Goal: Task Accomplishment & Management: Use online tool/utility

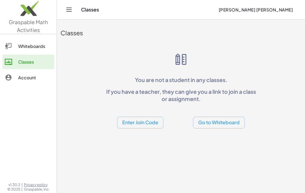
click at [33, 9] on img at bounding box center [28, 10] width 57 height 26
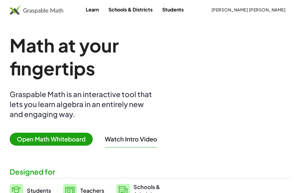
click at [74, 139] on span "Open Math Whiteboard" at bounding box center [51, 139] width 83 height 13
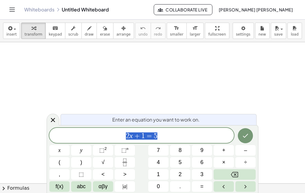
click at [176, 138] on span "2 x + 1 = 5" at bounding box center [141, 136] width 184 height 8
click at [246, 137] on icon "Done" at bounding box center [244, 135] width 7 height 7
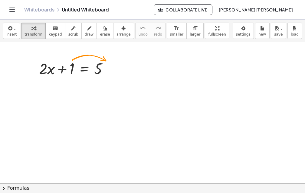
drag, startPoint x: 115, startPoint y: 84, endPoint x: 146, endPoint y: 83, distance: 31.1
click at [99, 72] on div at bounding box center [76, 68] width 80 height 21
click at [99, 68] on div at bounding box center [76, 68] width 80 height 21
click at [99, 71] on div at bounding box center [76, 68] width 80 height 21
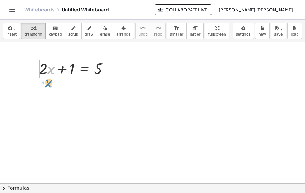
drag, startPoint x: 51, startPoint y: 70, endPoint x: 48, endPoint y: 83, distance: 13.5
drag, startPoint x: 27, startPoint y: 53, endPoint x: 119, endPoint y: 86, distance: 97.9
click at [119, 86] on div at bounding box center [152, 183] width 305 height 283
drag, startPoint x: 97, startPoint y: 67, endPoint x: 95, endPoint y: 86, distance: 19.1
drag, startPoint x: 73, startPoint y: 69, endPoint x: 122, endPoint y: 69, distance: 49.0
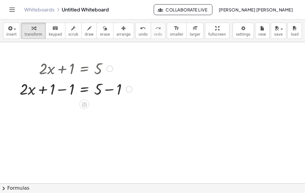
click at [63, 89] on div at bounding box center [76, 89] width 118 height 21
click at [63, 89] on div at bounding box center [85, 89] width 99 height 21
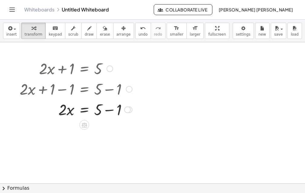
click at [110, 111] on div at bounding box center [76, 109] width 118 height 21
click at [84, 110] on div "· 2 · x = 5 + − 1 4" at bounding box center [84, 110] width 0 height 0
drag, startPoint x: 63, startPoint y: 108, endPoint x: 102, endPoint y: 121, distance: 42.1
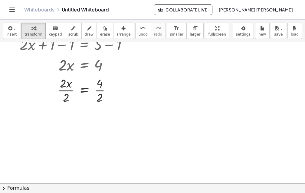
scroll to position [30, 0]
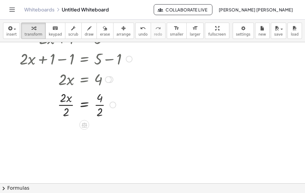
click at [103, 105] on div at bounding box center [76, 104] width 118 height 30
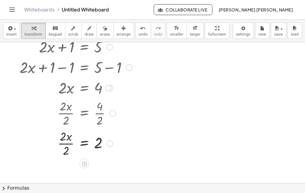
scroll to position [0, 0]
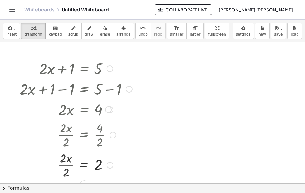
drag, startPoint x: 102, startPoint y: 139, endPoint x: 102, endPoint y: 120, distance: 19.0
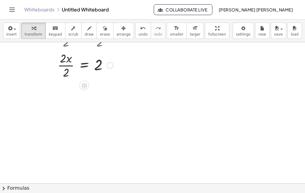
scroll to position [62, 0]
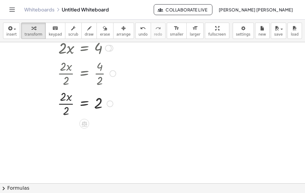
click at [68, 99] on div at bounding box center [76, 103] width 118 height 30
click at [68, 109] on div at bounding box center [76, 103] width 118 height 30
click at [68, 109] on div at bounding box center [76, 103] width 118 height 20
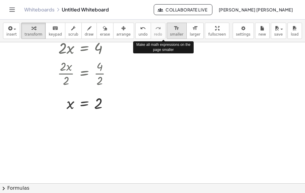
click at [173, 31] on icon "format_size" at bounding box center [176, 28] width 6 height 7
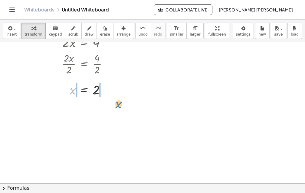
drag, startPoint x: 59, startPoint y: 82, endPoint x: 105, endPoint y: 96, distance: 48.0
click at [105, 96] on div at bounding box center [78, 89] width 102 height 17
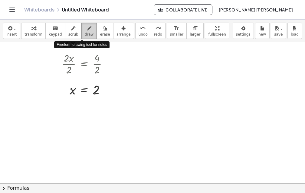
click at [87, 28] on icon "button" at bounding box center [89, 28] width 4 height 7
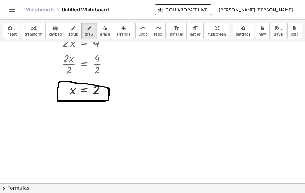
click at [62, 82] on div at bounding box center [152, 122] width 305 height 283
click at [64, 82] on div at bounding box center [152, 122] width 305 height 283
click at [79, 82] on div at bounding box center [152, 122] width 305 height 283
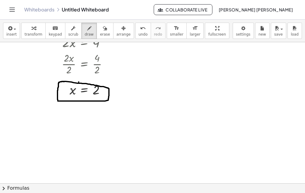
click at [109, 95] on div at bounding box center [152, 122] width 305 height 283
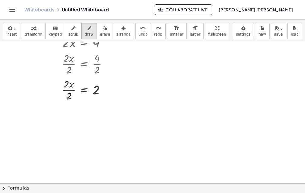
click at [70, 94] on div at bounding box center [152, 122] width 305 height 283
click at [70, 93] on div at bounding box center [152, 122] width 305 height 283
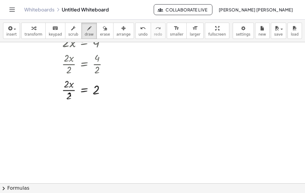
click at [70, 96] on div at bounding box center [152, 122] width 305 height 283
click at [68, 99] on div at bounding box center [152, 122] width 305 height 283
click at [70, 98] on div at bounding box center [152, 122] width 305 height 283
click at [70, 99] on div at bounding box center [152, 122] width 305 height 283
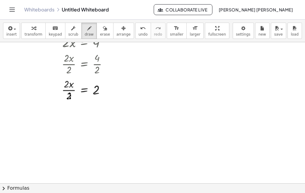
click at [71, 85] on div at bounding box center [152, 122] width 305 height 283
click at [66, 85] on div at bounding box center [152, 122] width 305 height 283
click at [70, 99] on div at bounding box center [152, 122] width 305 height 283
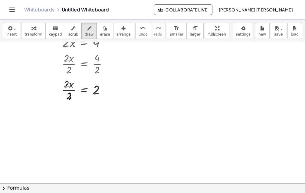
click at [70, 99] on div at bounding box center [152, 122] width 305 height 283
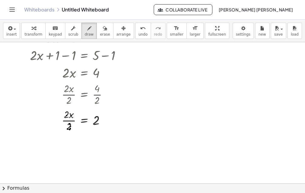
scroll to position [31, 0]
click at [70, 117] on div at bounding box center [152, 152] width 305 height 283
click at [68, 127] on div at bounding box center [152, 152] width 305 height 283
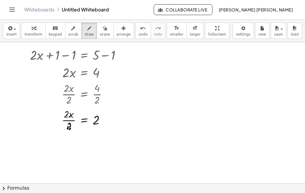
click at [68, 127] on div at bounding box center [152, 152] width 305 height 283
drag, startPoint x: 55, startPoint y: 108, endPoint x: 116, endPoint y: 131, distance: 65.3
click at [116, 131] on div at bounding box center [152, 152] width 305 height 283
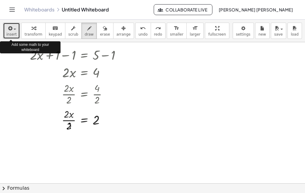
click at [9, 27] on icon "button" at bounding box center [9, 28] width 5 height 7
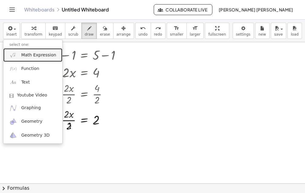
click at [70, 126] on div at bounding box center [152, 152] width 305 height 283
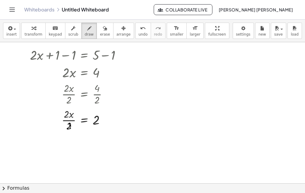
click at [70, 126] on div at bounding box center [152, 152] width 305 height 283
drag, startPoint x: 127, startPoint y: 128, endPoint x: 167, endPoint y: 127, distance: 39.6
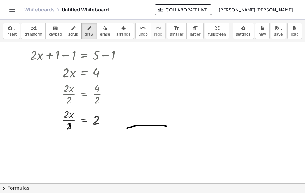
click at [167, 127] on div at bounding box center [152, 152] width 305 height 283
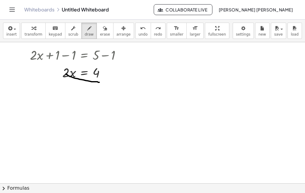
drag, startPoint x: 66, startPoint y: 74, endPoint x: 99, endPoint y: 83, distance: 34.3
click at [99, 83] on div at bounding box center [152, 152] width 305 height 283
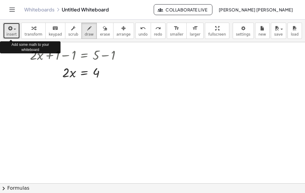
click at [14, 29] on span "button" at bounding box center [15, 29] width 2 height 1
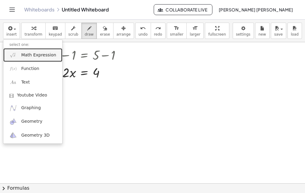
click at [13, 54] on img at bounding box center [13, 55] width 8 height 8
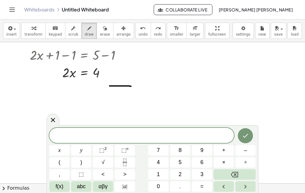
drag, startPoint x: 109, startPoint y: 86, endPoint x: 131, endPoint y: 86, distance: 21.5
click at [131, 86] on div at bounding box center [152, 152] width 305 height 283
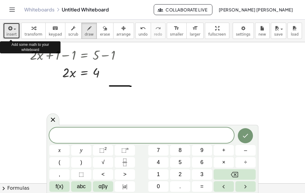
click at [12, 29] on span "button" at bounding box center [12, 29] width 1 height 4
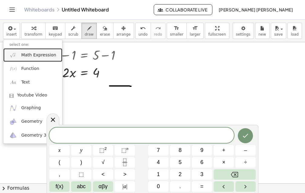
click at [12, 56] on img at bounding box center [13, 55] width 8 height 8
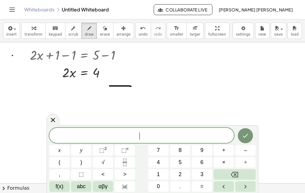
click at [12, 56] on div at bounding box center [152, 152] width 305 height 283
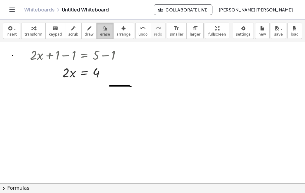
drag, startPoint x: 95, startPoint y: 28, endPoint x: 102, endPoint y: 37, distance: 11.6
click at [103, 28] on icon "button" at bounding box center [105, 28] width 4 height 7
click at [128, 85] on div at bounding box center [152, 152] width 305 height 283
click at [111, 86] on div at bounding box center [152, 152] width 305 height 283
drag, startPoint x: 66, startPoint y: 74, endPoint x: 69, endPoint y: 77, distance: 3.9
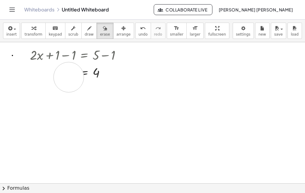
click at [69, 77] on div at bounding box center [152, 152] width 305 height 283
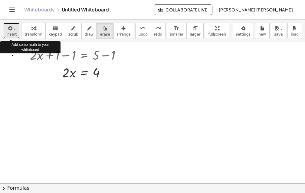
click at [12, 30] on span "button" at bounding box center [12, 29] width 1 height 4
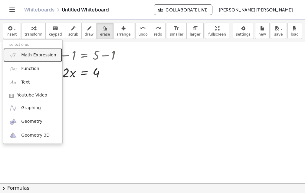
click at [14, 57] on img at bounding box center [13, 55] width 8 height 8
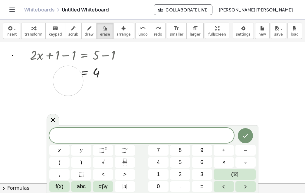
drag, startPoint x: 67, startPoint y: 74, endPoint x: 68, endPoint y: 81, distance: 6.8
click at [68, 81] on div at bounding box center [152, 152] width 305 height 283
drag, startPoint x: 66, startPoint y: 78, endPoint x: 69, endPoint y: 83, distance: 5.8
click at [69, 83] on div at bounding box center [152, 152] width 305 height 283
drag, startPoint x: 66, startPoint y: 74, endPoint x: 95, endPoint y: 77, distance: 29.7
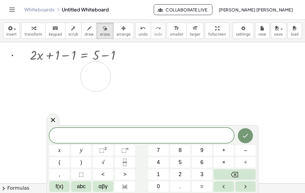
click at [95, 77] on div at bounding box center [152, 152] width 305 height 283
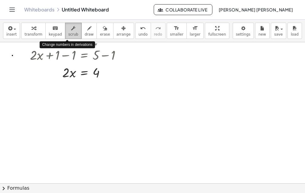
click at [70, 27] on div "button" at bounding box center [73, 27] width 10 height 7
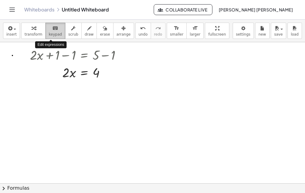
click at [52, 27] on icon "keyboard" at bounding box center [55, 28] width 6 height 7
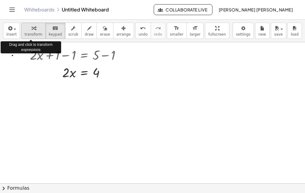
click at [33, 32] on button "transform" at bounding box center [33, 31] width 24 height 16
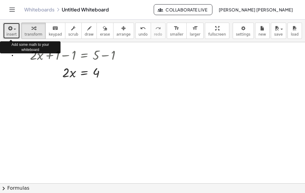
click at [12, 28] on span "button" at bounding box center [12, 29] width 1 height 4
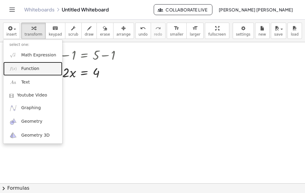
click at [11, 69] on img at bounding box center [13, 69] width 8 height 8
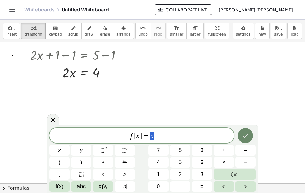
click at [245, 138] on icon "Done" at bounding box center [244, 135] width 7 height 7
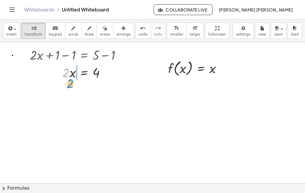
drag, startPoint x: 66, startPoint y: 75, endPoint x: 70, endPoint y: 86, distance: 11.7
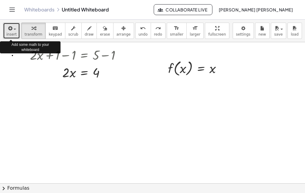
click at [8, 28] on icon "button" at bounding box center [9, 28] width 5 height 7
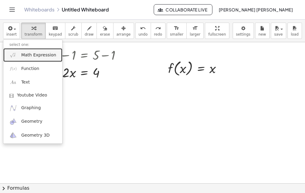
click at [13, 55] on img at bounding box center [13, 55] width 8 height 8
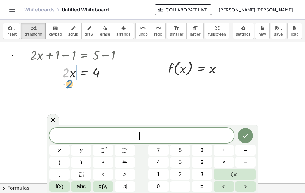
drag, startPoint x: 67, startPoint y: 73, endPoint x: 70, endPoint y: 84, distance: 11.7
click at [105, 100] on div "+ · 2 · x + 1 = 5 + · 2 · x + 1 − 1 = + 5 − 1 + · 2 · x + 0 = + 5 − 1 · 2 · x =…" at bounding box center [74, 63] width 107 height 74
click at [73, 91] on div at bounding box center [78, 90] width 102 height 18
drag, startPoint x: 73, startPoint y: 91, endPoint x: 68, endPoint y: 105, distance: 14.9
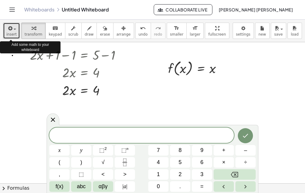
click at [14, 29] on span "button" at bounding box center [15, 29] width 2 height 1
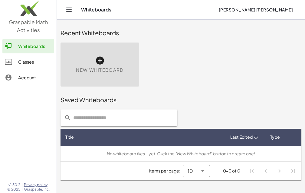
click at [35, 11] on img at bounding box center [28, 10] width 57 height 26
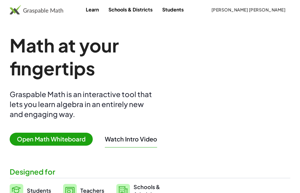
click at [53, 141] on span "Open Math Whiteboard" at bounding box center [51, 139] width 83 height 13
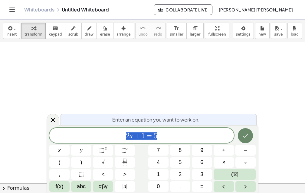
click at [244, 135] on icon "Done" at bounding box center [244, 135] width 7 height 7
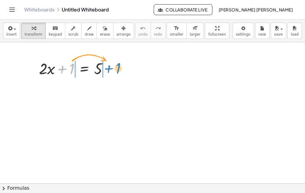
drag, startPoint x: 72, startPoint y: 69, endPoint x: 118, endPoint y: 69, distance: 46.2
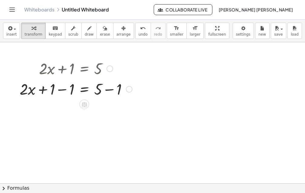
click at [112, 90] on div at bounding box center [76, 89] width 118 height 21
click at [84, 89] on div "+ · 2 · x = 5 + 1 − 1 + − 1 4" at bounding box center [84, 89] width 0 height 0
click at [62, 90] on div at bounding box center [66, 89] width 99 height 21
click at [62, 90] on div at bounding box center [76, 89] width 80 height 21
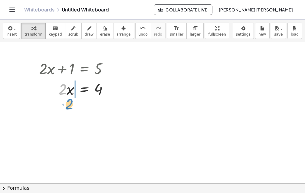
drag, startPoint x: 62, startPoint y: 89, endPoint x: 69, endPoint y: 104, distance: 16.2
drag, startPoint x: 64, startPoint y: 88, endPoint x: 101, endPoint y: 104, distance: 40.1
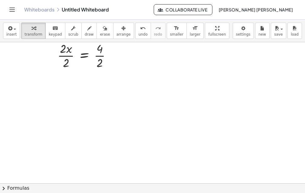
scroll to position [60, 0]
click at [66, 60] on div at bounding box center [77, 54] width 83 height 30
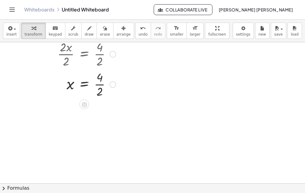
click at [102, 86] on div at bounding box center [77, 84] width 83 height 30
click at [102, 86] on div at bounding box center [77, 84] width 83 height 20
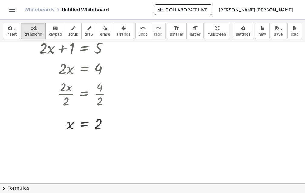
scroll to position [30, 0]
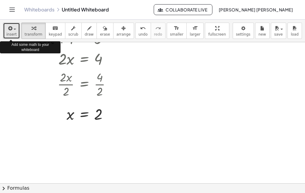
click at [13, 28] on div "button" at bounding box center [11, 27] width 10 height 7
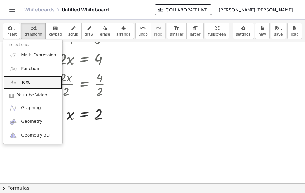
click at [24, 82] on span "Text" at bounding box center [25, 82] width 8 height 6
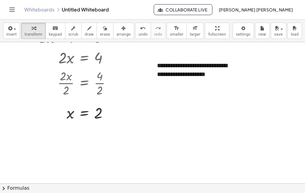
scroll to position [0, 0]
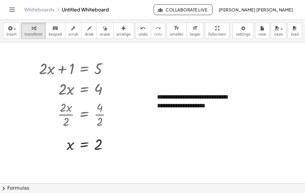
click at [241, 96] on div at bounding box center [152, 183] width 305 height 283
click at [197, 114] on div "**********" at bounding box center [196, 106] width 91 height 38
drag, startPoint x: 242, startPoint y: 102, endPoint x: 261, endPoint y: 99, distance: 19.6
click at [261, 99] on div at bounding box center [152, 183] width 305 height 283
drag, startPoint x: 146, startPoint y: 79, endPoint x: 256, endPoint y: 135, distance: 123.9
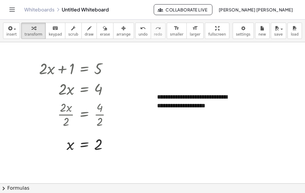
click at [256, 135] on div at bounding box center [152, 183] width 305 height 283
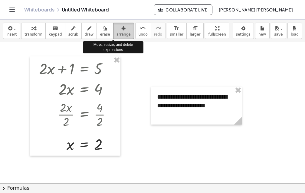
click at [121, 30] on icon "button" at bounding box center [123, 28] width 4 height 7
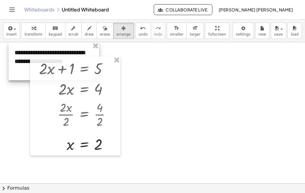
drag, startPoint x: 183, startPoint y: 100, endPoint x: 40, endPoint y: 56, distance: 149.1
click at [40, 56] on div at bounding box center [53, 61] width 91 height 38
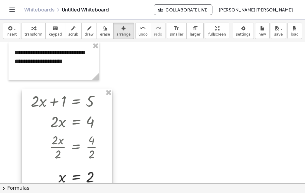
drag, startPoint x: 72, startPoint y: 57, endPoint x: 64, endPoint y: 90, distance: 33.6
click at [64, 90] on div at bounding box center [67, 138] width 90 height 99
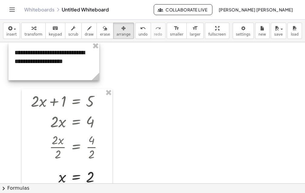
click at [73, 66] on div at bounding box center [53, 61] width 91 height 38
click at [95, 67] on div at bounding box center [53, 61] width 91 height 38
click at [95, 67] on div at bounding box center [54, 61] width 91 height 38
click at [93, 66] on div at bounding box center [54, 61] width 91 height 38
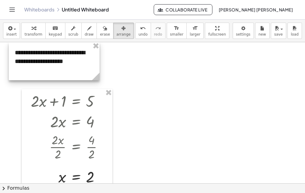
click at [93, 66] on div at bounding box center [54, 61] width 91 height 38
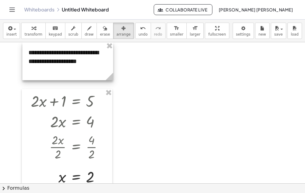
drag, startPoint x: 99, startPoint y: 66, endPoint x: 112, endPoint y: 66, distance: 13.6
click at [112, 66] on div at bounding box center [67, 61] width 91 height 38
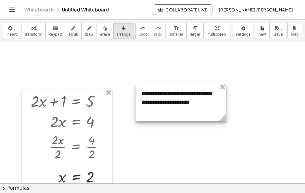
drag, startPoint x: 110, startPoint y: 64, endPoint x: 193, endPoint y: 105, distance: 91.8
click at [193, 105] on div at bounding box center [180, 102] width 91 height 38
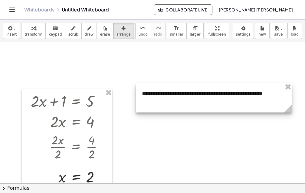
drag, startPoint x: 231, startPoint y: 119, endPoint x: 292, endPoint y: 117, distance: 61.1
click at [292, 117] on div "**********" at bounding box center [152, 183] width 305 height 283
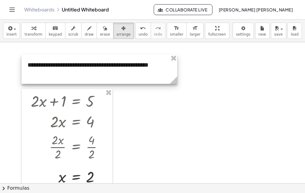
drag, startPoint x: 215, startPoint y: 95, endPoint x: 101, endPoint y: 66, distance: 117.8
click at [101, 66] on div at bounding box center [99, 69] width 156 height 29
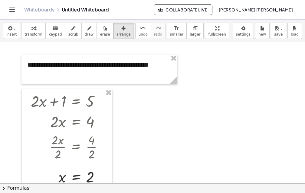
click at [201, 88] on div at bounding box center [152, 183] width 305 height 283
click at [197, 92] on div at bounding box center [152, 183] width 305 height 283
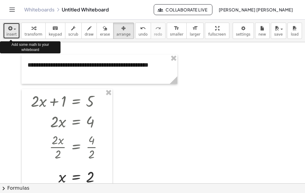
click at [14, 29] on span "button" at bounding box center [15, 29] width 2 height 1
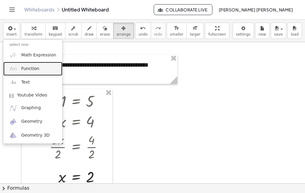
click at [14, 70] on img at bounding box center [13, 69] width 8 height 8
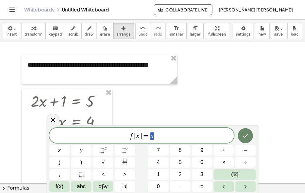
click at [247, 137] on icon "Done" at bounding box center [244, 135] width 7 height 7
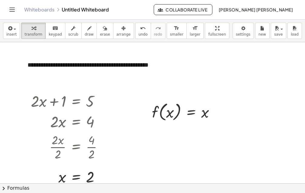
drag, startPoint x: 75, startPoint y: 101, endPoint x: 76, endPoint y: 86, distance: 14.9
click at [76, 86] on div "**********" at bounding box center [152, 183] width 305 height 283
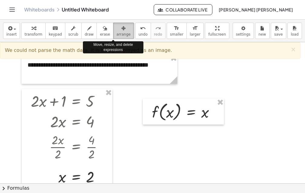
drag, startPoint x: 114, startPoint y: 27, endPoint x: 108, endPoint y: 37, distance: 11.5
click at [121, 28] on icon "button" at bounding box center [123, 28] width 4 height 7
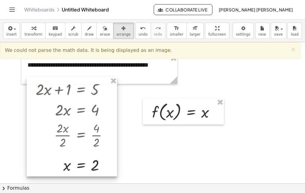
drag, startPoint x: 83, startPoint y: 105, endPoint x: 88, endPoint y: 94, distance: 12.7
click at [88, 94] on div at bounding box center [72, 126] width 90 height 99
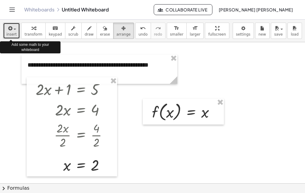
click at [13, 30] on div "button" at bounding box center [11, 27] width 10 height 7
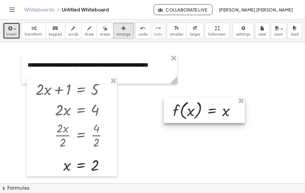
drag, startPoint x: 192, startPoint y: 116, endPoint x: 213, endPoint y: 115, distance: 21.8
click at [213, 115] on div at bounding box center [203, 110] width 81 height 26
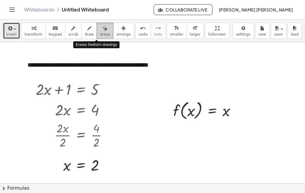
click at [103, 27] on icon "button" at bounding box center [105, 28] width 4 height 7
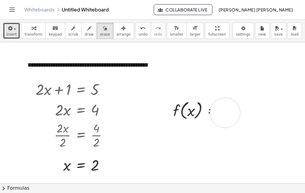
click at [225, 113] on div at bounding box center [152, 183] width 305 height 283
click at [224, 112] on div at bounding box center [152, 183] width 305 height 283
click at [210, 112] on div at bounding box center [152, 183] width 305 height 283
click at [223, 112] on div at bounding box center [152, 183] width 305 height 283
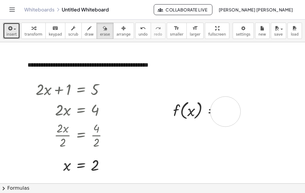
click at [225, 112] on div at bounding box center [152, 183] width 305 height 283
drag, startPoint x: 225, startPoint y: 112, endPoint x: 218, endPoint y: 112, distance: 6.6
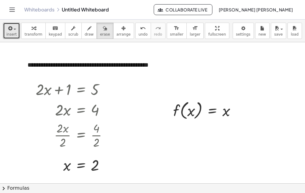
click at [224, 112] on div at bounding box center [152, 183] width 305 height 283
click at [190, 111] on div at bounding box center [152, 183] width 305 height 283
click at [191, 112] on div at bounding box center [152, 183] width 305 height 283
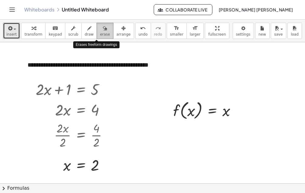
click at [100, 27] on div "button" at bounding box center [105, 27] width 10 height 7
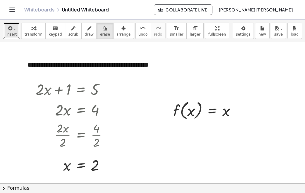
click at [227, 112] on div at bounding box center [152, 183] width 305 height 283
drag, startPoint x: 192, startPoint y: 104, endPoint x: 200, endPoint y: 100, distance: 8.4
click at [200, 100] on div at bounding box center [152, 183] width 305 height 283
drag, startPoint x: 201, startPoint y: 104, endPoint x: 219, endPoint y: 96, distance: 19.8
click at [219, 96] on div at bounding box center [152, 183] width 305 height 283
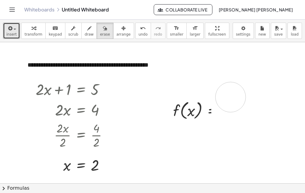
drag, startPoint x: 226, startPoint y: 111, endPoint x: 230, endPoint y: 97, distance: 14.5
click at [230, 97] on div at bounding box center [152, 183] width 305 height 283
drag, startPoint x: 143, startPoint y: 88, endPoint x: 241, endPoint y: 127, distance: 105.4
click at [241, 127] on div at bounding box center [152, 183] width 305 height 283
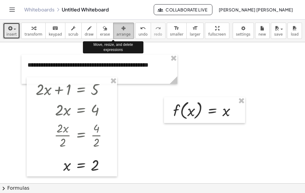
drag, startPoint x: 116, startPoint y: 29, endPoint x: 154, endPoint y: 48, distance: 43.1
click at [117, 29] on div "button" at bounding box center [123, 27] width 14 height 7
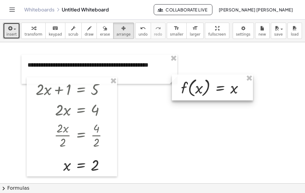
drag, startPoint x: 209, startPoint y: 103, endPoint x: 217, endPoint y: 81, distance: 24.0
click at [217, 81] on div at bounding box center [212, 88] width 81 height 26
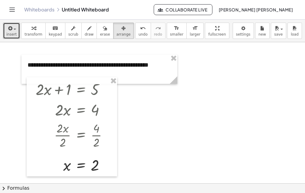
click at [183, 88] on div at bounding box center [152, 183] width 305 height 283
click at [178, 92] on div at bounding box center [152, 183] width 305 height 283
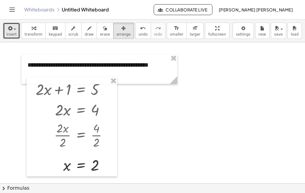
click at [178, 92] on div at bounding box center [152, 183] width 305 height 283
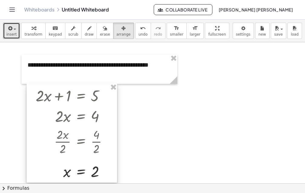
drag, startPoint x: 95, startPoint y: 94, endPoint x: 95, endPoint y: 101, distance: 6.3
click at [95, 101] on div at bounding box center [72, 133] width 90 height 99
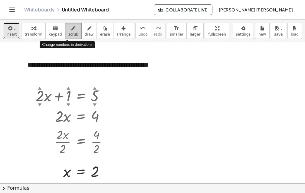
click at [71, 28] on icon "button" at bounding box center [73, 28] width 4 height 7
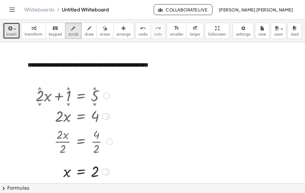
click at [70, 94] on div at bounding box center [74, 95] width 83 height 21
drag, startPoint x: 95, startPoint y: 96, endPoint x: 114, endPoint y: 96, distance: 19.0
click at [114, 96] on div at bounding box center [74, 95] width 83 height 21
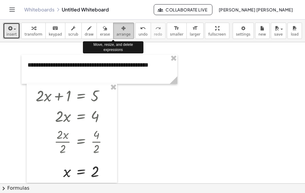
click at [121, 29] on icon "button" at bounding box center [123, 28] width 4 height 7
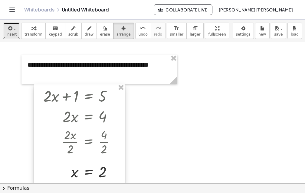
drag, startPoint x: 80, startPoint y: 97, endPoint x: 88, endPoint y: 97, distance: 8.2
click at [88, 97] on div at bounding box center [79, 133] width 90 height 99
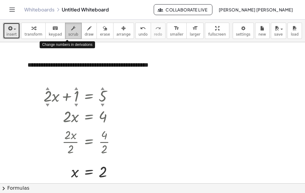
click at [70, 28] on div "button" at bounding box center [73, 27] width 10 height 7
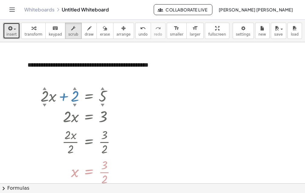
drag, startPoint x: 76, startPoint y: 89, endPoint x: 75, endPoint y: 83, distance: 6.4
click at [75, 83] on div "**********" at bounding box center [152, 183] width 305 height 283
click at [126, 92] on div at bounding box center [152, 183] width 305 height 283
click at [110, 10] on div "Whiteboards Untitled Whiteboard" at bounding box center [88, 10] width 129 height 6
click at [49, 10] on link "Whiteboards" at bounding box center [39, 10] width 30 height 6
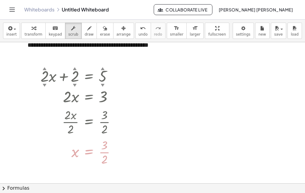
scroll to position [30, 0]
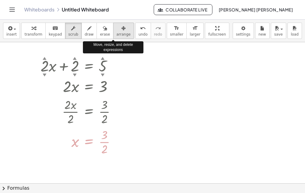
click at [121, 29] on icon "button" at bounding box center [123, 28] width 4 height 7
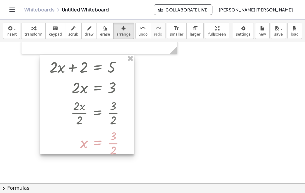
drag, startPoint x: 78, startPoint y: 65, endPoint x: 86, endPoint y: 66, distance: 8.8
click at [86, 66] on div at bounding box center [87, 104] width 94 height 99
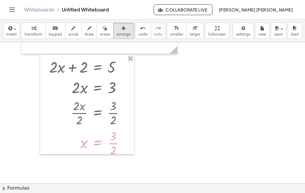
click at [151, 68] on div at bounding box center [152, 153] width 305 height 283
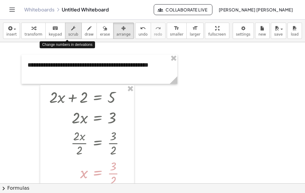
click at [71, 29] on div "button" at bounding box center [73, 27] width 10 height 7
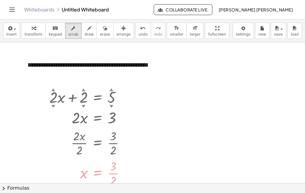
drag, startPoint x: 175, startPoint y: 115, endPoint x: 176, endPoint y: 105, distance: 9.7
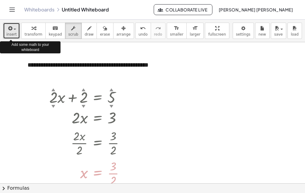
click at [11, 30] on icon "button" at bounding box center [9, 28] width 5 height 7
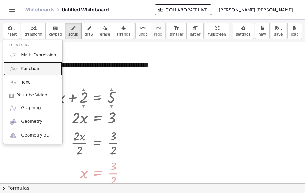
click at [31, 71] on span "Function" at bounding box center [30, 69] width 18 height 6
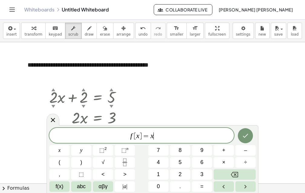
click at [157, 136] on span "f [ x ] = x ​" at bounding box center [141, 136] width 184 height 8
click at [249, 137] on icon "Done" at bounding box center [244, 135] width 7 height 7
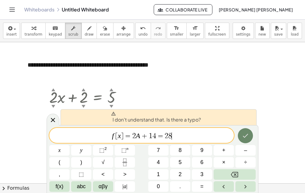
click at [246, 137] on icon "Done" at bounding box center [244, 135] width 7 height 7
click at [245, 136] on icon "Done" at bounding box center [244, 135] width 7 height 7
drag, startPoint x: 140, startPoint y: 135, endPoint x: 137, endPoint y: 137, distance: 3.6
click at [136, 137] on span "f [ x ] = 2 A + 1 4 = 2 8" at bounding box center [141, 136] width 184 height 8
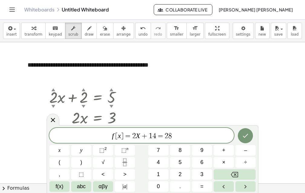
click at [177, 136] on span "f [ x ] = 2 X ​ + 1 4 = 2 8" at bounding box center [141, 136] width 184 height 8
click at [243, 134] on icon "Done" at bounding box center [244, 135] width 7 height 7
click at [244, 134] on icon "Done" at bounding box center [244, 135] width 7 height 7
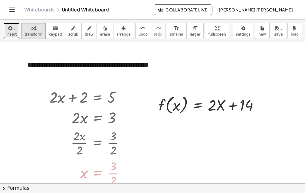
click at [15, 29] on span "button" at bounding box center [15, 29] width 2 height 1
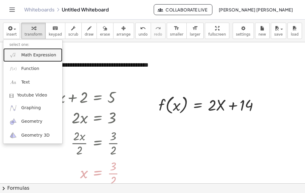
click at [26, 56] on span "Math Expression" at bounding box center [38, 55] width 35 height 6
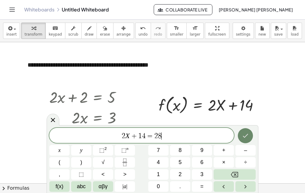
click at [247, 136] on icon "Done" at bounding box center [244, 135] width 7 height 7
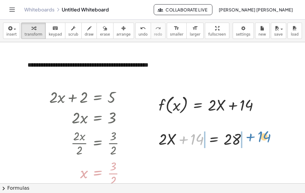
drag, startPoint x: 194, startPoint y: 140, endPoint x: 261, endPoint y: 138, distance: 66.8
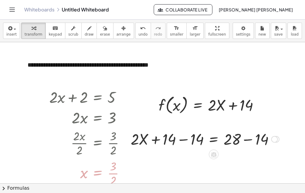
click at [183, 141] on div at bounding box center [205, 139] width 154 height 21
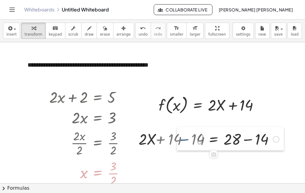
click at [183, 141] on div at bounding box center [181, 139] width 9 height 24
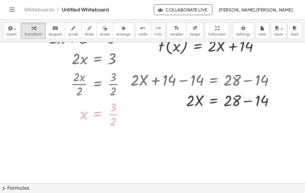
scroll to position [60, 0]
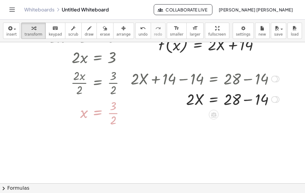
click at [248, 100] on div at bounding box center [205, 99] width 154 height 21
click at [213, 100] on div "· 2 · X = 28 + − 14 14" at bounding box center [213, 100] width 0 height 0
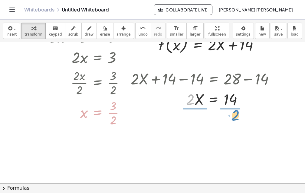
drag, startPoint x: 191, startPoint y: 100, endPoint x: 236, endPoint y: 116, distance: 47.7
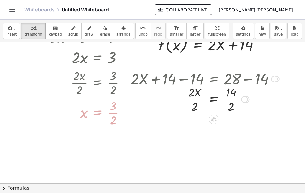
click at [197, 104] on div at bounding box center [205, 99] width 154 height 30
click at [232, 105] on div at bounding box center [205, 99] width 154 height 30
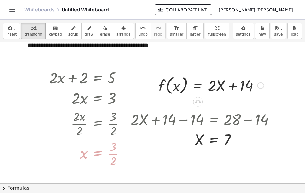
scroll to position [30, 0]
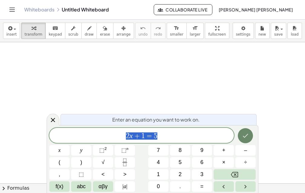
click at [246, 137] on icon "Done" at bounding box center [244, 135] width 7 height 7
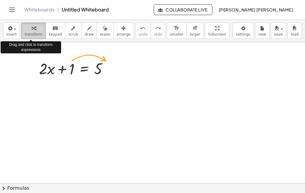
click at [34, 29] on div "button" at bounding box center [33, 27] width 18 height 7
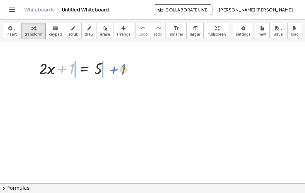
drag, startPoint x: 73, startPoint y: 68, endPoint x: 125, endPoint y: 69, distance: 51.4
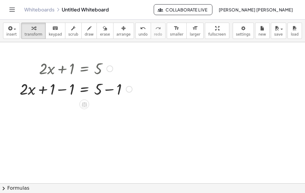
click at [63, 90] on div at bounding box center [76, 89] width 118 height 21
click at [63, 90] on div at bounding box center [85, 89] width 99 height 21
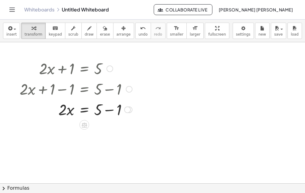
click at [108, 90] on div at bounding box center [76, 89] width 118 height 21
click at [111, 90] on div at bounding box center [76, 89] width 118 height 21
click at [110, 89] on div at bounding box center [76, 89] width 118 height 21
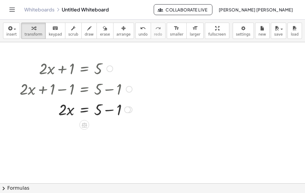
click at [110, 89] on div at bounding box center [76, 89] width 118 height 21
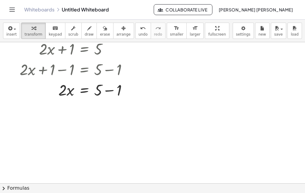
scroll to position [30, 0]
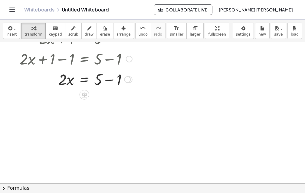
click at [111, 79] on div at bounding box center [76, 79] width 118 height 21
click at [84, 80] on div "· 2 · x = 5 + − 1 4" at bounding box center [84, 80] width 0 height 0
drag, startPoint x: 63, startPoint y: 82, endPoint x: 101, endPoint y: 95, distance: 40.6
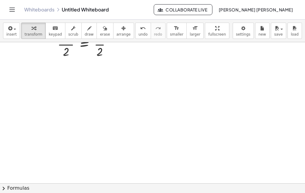
scroll to position [60, 0]
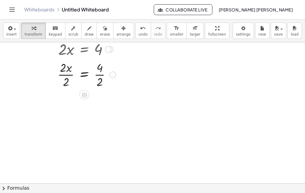
click at [70, 75] on div at bounding box center [76, 74] width 118 height 30
click at [103, 105] on div at bounding box center [76, 104] width 118 height 30
click at [103, 105] on div at bounding box center [76, 105] width 118 height 20
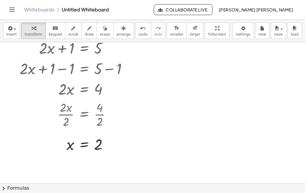
scroll to position [0, 0]
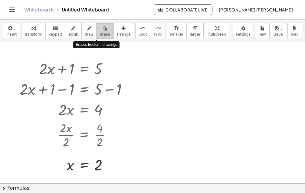
click at [100, 25] on div "button" at bounding box center [105, 27] width 10 height 7
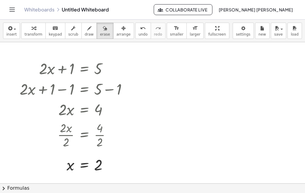
click at [100, 160] on div at bounding box center [152, 183] width 305 height 283
click at [101, 163] on div at bounding box center [152, 183] width 305 height 283
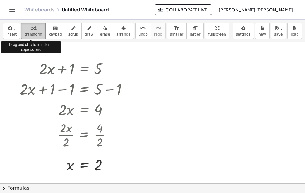
click at [31, 28] on icon "button" at bounding box center [33, 28] width 4 height 7
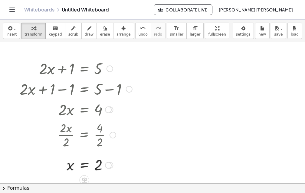
click at [98, 111] on div at bounding box center [75, 109] width 115 height 21
click at [99, 161] on div at bounding box center [76, 165] width 118 height 20
click at [52, 28] on icon "keyboard" at bounding box center [55, 28] width 6 height 7
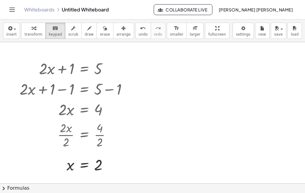
scroll to position [30, 0]
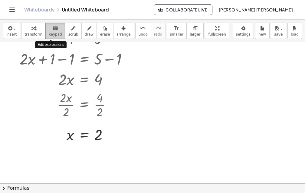
click at [52, 27] on icon "keyboard" at bounding box center [55, 28] width 6 height 7
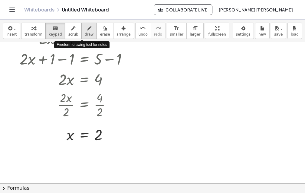
click at [87, 28] on icon "button" at bounding box center [89, 28] width 4 height 7
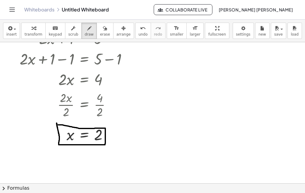
click at [57, 125] on div at bounding box center [152, 153] width 305 height 283
click at [61, 125] on div at bounding box center [152, 153] width 305 height 283
click at [94, 128] on div at bounding box center [152, 153] width 305 height 283
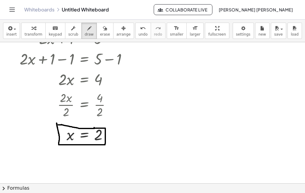
click at [94, 128] on div at bounding box center [152, 153] width 305 height 283
click at [140, 29] on icon "undo" at bounding box center [143, 28] width 6 height 7
click at [140, 28] on icon "undo" at bounding box center [143, 28] width 6 height 7
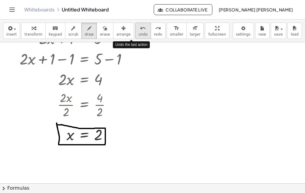
click at [140, 28] on icon "undo" at bounding box center [143, 28] width 6 height 7
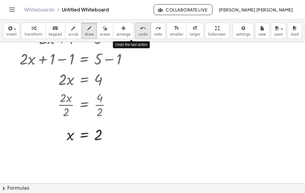
click at [140, 28] on icon "undo" at bounding box center [143, 28] width 6 height 7
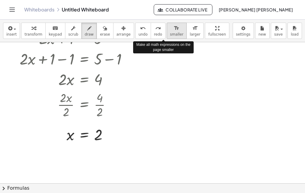
click at [173, 29] on icon "format_size" at bounding box center [176, 28] width 6 height 7
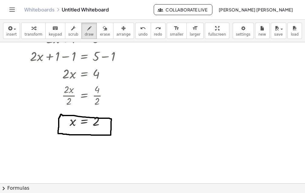
click at [63, 116] on div at bounding box center [152, 153] width 305 height 283
click at [112, 122] on div at bounding box center [152, 153] width 305 height 283
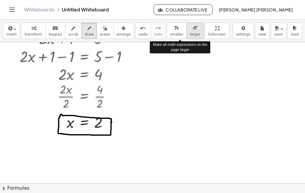
click at [189, 28] on div "format_size" at bounding box center [194, 27] width 11 height 7
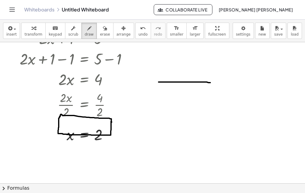
drag, startPoint x: 166, startPoint y: 82, endPoint x: 210, endPoint y: 83, distance: 44.1
click at [210, 83] on div at bounding box center [152, 153] width 305 height 283
drag, startPoint x: 210, startPoint y: 83, endPoint x: 160, endPoint y: 83, distance: 50.5
click at [160, 83] on div at bounding box center [152, 153] width 305 height 283
click at [170, 83] on div at bounding box center [152, 153] width 305 height 283
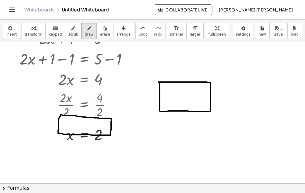
click at [170, 83] on div at bounding box center [152, 153] width 305 height 283
click at [190, 111] on div at bounding box center [152, 153] width 305 height 283
click at [210, 94] on div at bounding box center [152, 153] width 305 height 283
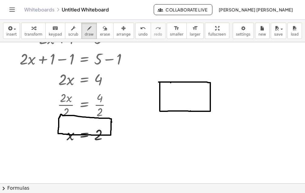
click at [210, 94] on div at bounding box center [152, 153] width 305 height 283
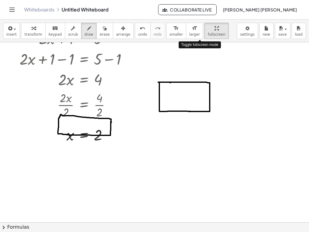
drag, startPoint x: 203, startPoint y: 29, endPoint x: 205, endPoint y: 55, distance: 26.4
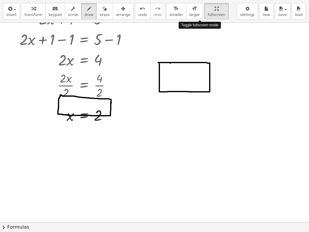
click at [205, 55] on div "insert select one: Math Expression Function Text Youtube Video Graphing Geometr…" at bounding box center [154, 116] width 309 height 232
click at [200, 63] on div at bounding box center [154, 192] width 309 height 400
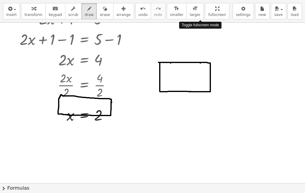
drag, startPoint x: 204, startPoint y: 15, endPoint x: 202, endPoint y: -11, distance: 26.4
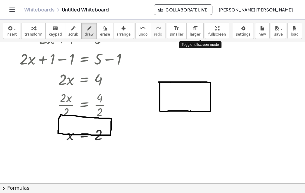
click at [202, 0] on html "Graspable Math Activities Whiteboards Classes Account v1.30.2 | Privacy policy …" at bounding box center [152, 96] width 305 height 193
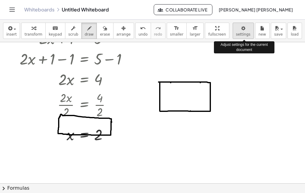
click at [248, 32] on body "Graspable Math Activities Whiteboards Classes Account v1.30.2 | Privacy policy …" at bounding box center [152, 96] width 305 height 193
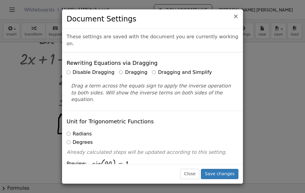
click at [235, 15] on span "×" at bounding box center [235, 16] width 5 height 7
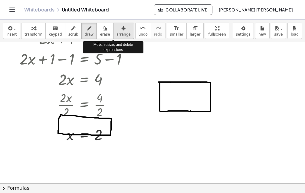
click at [121, 29] on icon "button" at bounding box center [123, 28] width 4 height 7
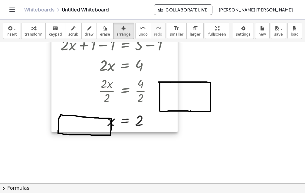
drag, startPoint x: 110, startPoint y: 123, endPoint x: 151, endPoint y: 104, distance: 45.2
click at [151, 104] on div at bounding box center [114, 72] width 126 height 120
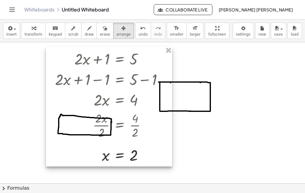
drag, startPoint x: 151, startPoint y: 104, endPoint x: 145, endPoint y: 139, distance: 35.2
click at [145, 139] on div at bounding box center [109, 107] width 126 height 120
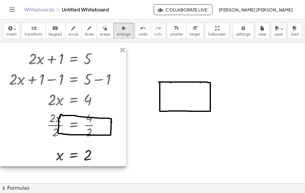
drag, startPoint x: 149, startPoint y: 64, endPoint x: 102, endPoint y: 64, distance: 47.8
click at [102, 64] on div at bounding box center [63, 107] width 126 height 120
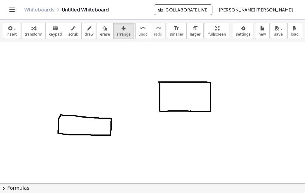
click at [172, 83] on div at bounding box center [152, 153] width 305 height 283
click at [174, 83] on div at bounding box center [152, 153] width 305 height 283
click at [176, 81] on div at bounding box center [152, 153] width 305 height 283
drag, startPoint x: 175, startPoint y: 84, endPoint x: 225, endPoint y: 130, distance: 67.2
click at [225, 130] on div at bounding box center [152, 153] width 305 height 283
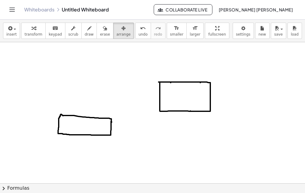
drag, startPoint x: 123, startPoint y: 67, endPoint x: 220, endPoint y: 118, distance: 109.4
click at [220, 118] on div at bounding box center [152, 153] width 305 height 283
drag, startPoint x: 220, startPoint y: 118, endPoint x: 144, endPoint y: 70, distance: 89.5
click at [144, 70] on div at bounding box center [152, 153] width 305 height 283
drag, startPoint x: 163, startPoint y: 82, endPoint x: 164, endPoint y: 74, distance: 7.6
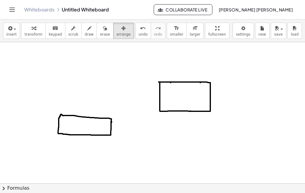
click at [164, 74] on div at bounding box center [152, 153] width 305 height 283
click at [121, 30] on icon "button" at bounding box center [123, 28] width 4 height 7
drag, startPoint x: 163, startPoint y: 81, endPoint x: 163, endPoint y: 77, distance: 4.0
click at [163, 77] on div at bounding box center [152, 153] width 305 height 283
click at [121, 27] on icon "button" at bounding box center [123, 28] width 4 height 7
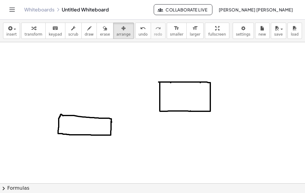
click at [185, 81] on div at bounding box center [152, 153] width 305 height 283
drag, startPoint x: 183, startPoint y: 92, endPoint x: 181, endPoint y: 80, distance: 11.7
click at [181, 80] on div at bounding box center [152, 153] width 305 height 283
click at [102, 118] on div at bounding box center [152, 153] width 305 height 283
drag, startPoint x: 102, startPoint y: 118, endPoint x: 103, endPoint y: 110, distance: 7.9
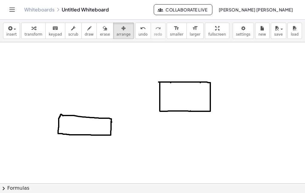
click at [103, 110] on div at bounding box center [152, 153] width 305 height 283
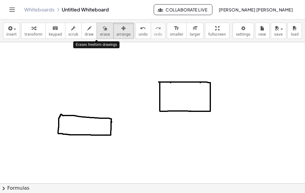
click at [103, 29] on icon "button" at bounding box center [105, 28] width 4 height 7
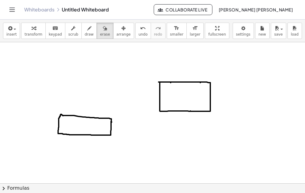
click at [191, 80] on div at bounding box center [152, 153] width 305 height 283
click at [174, 83] on div at bounding box center [152, 153] width 305 height 283
click at [158, 81] on div at bounding box center [152, 153] width 305 height 283
click at [160, 102] on div at bounding box center [152, 153] width 305 height 283
click at [193, 112] on div at bounding box center [152, 153] width 305 height 283
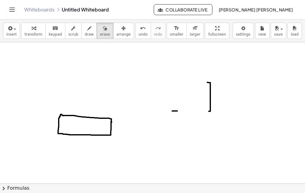
click at [210, 102] on div at bounding box center [152, 153] width 305 height 283
click at [210, 85] on div at bounding box center [152, 153] width 305 height 283
drag, startPoint x: 66, startPoint y: 108, endPoint x: 132, endPoint y: 138, distance: 72.8
click at [131, 141] on div at bounding box center [152, 153] width 305 height 283
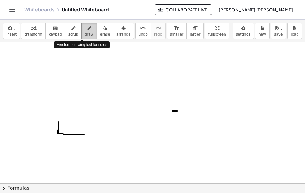
click at [87, 29] on icon "button" at bounding box center [89, 28] width 4 height 7
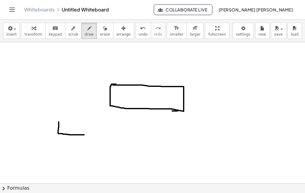
drag, startPoint x: 113, startPoint y: 85, endPoint x: 116, endPoint y: 84, distance: 3.2
click at [116, 84] on div at bounding box center [152, 153] width 305 height 283
click at [103, 27] on icon "button" at bounding box center [105, 28] width 4 height 7
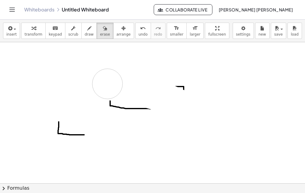
drag, startPoint x: 192, startPoint y: 115, endPoint x: 109, endPoint y: 84, distance: 88.3
click at [108, 84] on div at bounding box center [152, 153] width 305 height 283
drag, startPoint x: 191, startPoint y: 90, endPoint x: 169, endPoint y: 77, distance: 25.0
click at [169, 77] on div at bounding box center [152, 153] width 305 height 283
drag, startPoint x: 196, startPoint y: 116, endPoint x: 104, endPoint y: 99, distance: 93.5
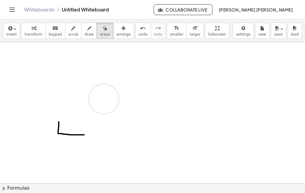
click at [104, 99] on div at bounding box center [152, 153] width 305 height 283
drag, startPoint x: 117, startPoint y: 152, endPoint x: 52, endPoint y: 118, distance: 73.3
click at [52, 118] on div at bounding box center [152, 153] width 305 height 283
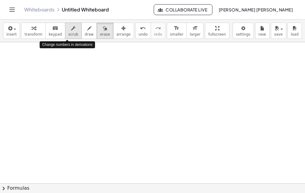
click at [71, 31] on icon "button" at bounding box center [73, 28] width 4 height 7
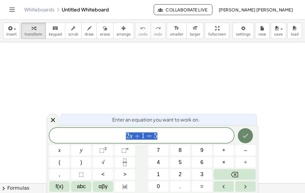
click at [246, 140] on button "Done" at bounding box center [245, 135] width 15 height 15
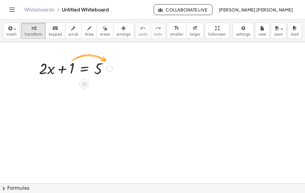
click at [99, 69] on div at bounding box center [76, 68] width 80 height 21
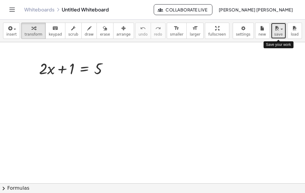
click at [281, 30] on div "button" at bounding box center [278, 27] width 9 height 7
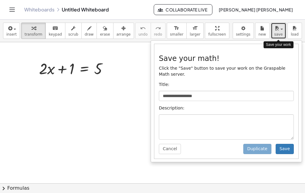
click at [281, 28] on div "button" at bounding box center [278, 27] width 9 height 7
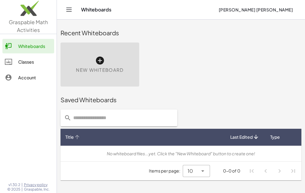
drag, startPoint x: 218, startPoint y: 138, endPoint x: 219, endPoint y: 123, distance: 14.2
click at [219, 123] on div "Title Last Edited Type No whiteboard files...yet. Click the "New Whiteboard" bu…" at bounding box center [180, 143] width 241 height 75
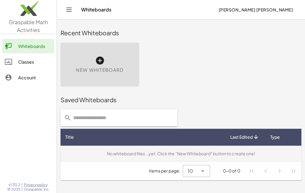
click at [131, 155] on div "No whiteboard files...yet. Click the "New Whiteboard" button to create one!" at bounding box center [180, 154] width 231 height 6
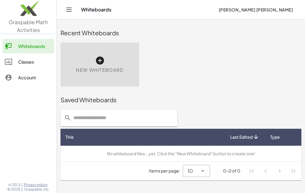
click at [172, 172] on span "Items per page:" at bounding box center [166, 171] width 34 height 6
click at [157, 170] on span "Items per page:" at bounding box center [166, 171] width 34 height 6
click at [159, 170] on span "Items per page:" at bounding box center [166, 171] width 34 height 6
click at [201, 171] on icon at bounding box center [202, 171] width 7 height 7
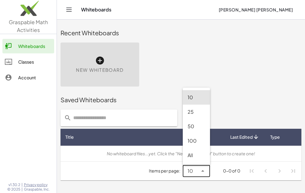
click at [193, 112] on div "25" at bounding box center [196, 111] width 18 height 7
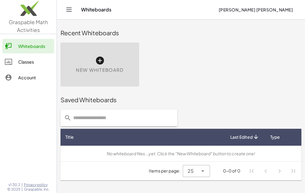
click at [163, 170] on span "Items per page:" at bounding box center [166, 171] width 34 height 6
click at [279, 172] on li "Pagination Navigation" at bounding box center [279, 171] width 11 height 11
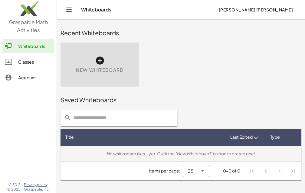
click at [166, 154] on div "No whiteboard files...yet. Click the "New Whiteboard" button to create one!" at bounding box center [180, 154] width 231 height 6
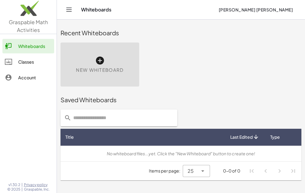
click at [247, 142] on th "Last Edited" at bounding box center [244, 137] width 39 height 17
click at [203, 171] on icon at bounding box center [202, 171] width 7 height 7
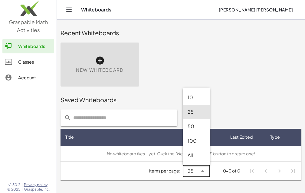
click at [195, 99] on div "10" at bounding box center [196, 97] width 18 height 7
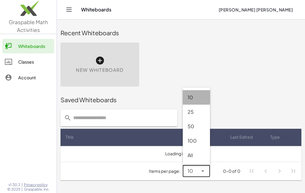
type input "**"
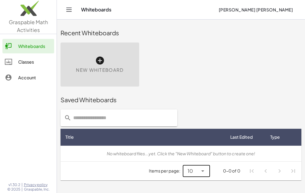
click at [241, 170] on div "0-0 of 0" at bounding box center [227, 171] width 35 height 6
click at [139, 101] on div "Saved Whiteboards" at bounding box center [180, 100] width 241 height 8
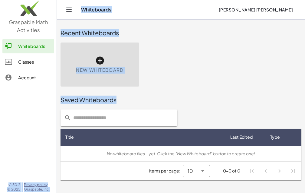
drag, startPoint x: 116, startPoint y: 101, endPoint x: 53, endPoint y: 101, distance: 62.6
click at [53, 101] on div "Graspable Math Activities Whiteboards Classes Account v1.30.2 | Privacy policy …" at bounding box center [152, 96] width 305 height 193
click at [100, 59] on icon at bounding box center [100, 61] width 10 height 10
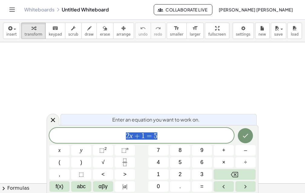
click at [10, 8] on icon "Toggle navigation" at bounding box center [12, 10] width 5 height 4
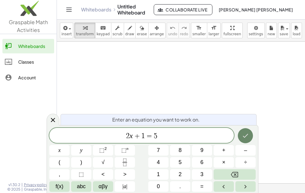
click at [242, 136] on icon "Done" at bounding box center [244, 135] width 7 height 7
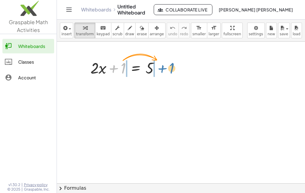
drag, startPoint x: 123, startPoint y: 66, endPoint x: 171, endPoint y: 66, distance: 48.4
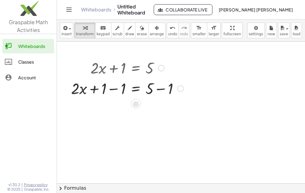
click at [114, 89] on div at bounding box center [127, 88] width 118 height 21
click at [114, 89] on div at bounding box center [136, 88] width 99 height 21
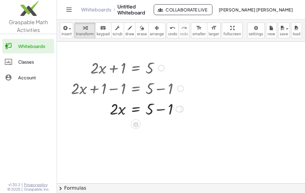
click at [162, 89] on div at bounding box center [127, 88] width 118 height 21
click at [158, 110] on div at bounding box center [127, 109] width 118 height 21
click at [136, 109] on div "· 2 · x = 5 + − 1" at bounding box center [136, 109] width 0 height 0
drag, startPoint x: 115, startPoint y: 108, endPoint x: 154, endPoint y: 124, distance: 42.8
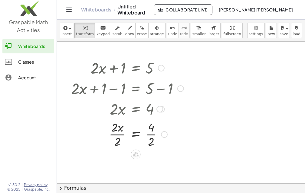
click at [119, 141] on div at bounding box center [127, 134] width 118 height 30
click at [152, 141] on div at bounding box center [127, 134] width 118 height 30
click at [152, 141] on div at bounding box center [127, 134] width 118 height 20
drag, startPoint x: 137, startPoint y: 124, endPoint x: 175, endPoint y: 128, distance: 37.9
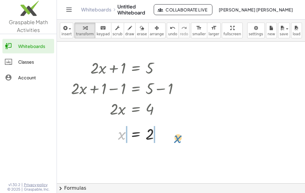
click at [175, 128] on div at bounding box center [127, 134] width 118 height 20
click at [31, 62] on div "Classes" at bounding box center [35, 61] width 34 height 7
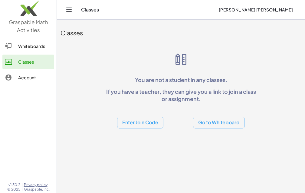
click at [26, 48] on div "Whiteboards" at bounding box center [35, 46] width 34 height 7
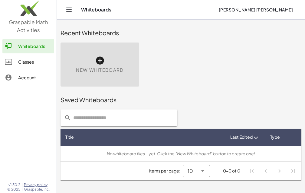
click at [29, 7] on img at bounding box center [28, 10] width 57 height 26
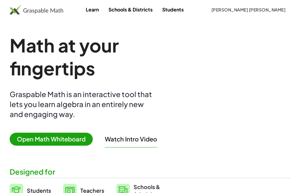
click at [65, 141] on span "Open Math Whiteboard" at bounding box center [51, 139] width 83 height 13
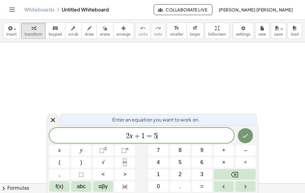
click at [168, 137] on span "2 x + 1 = 5 ​" at bounding box center [141, 136] width 184 height 8
click at [236, 175] on icon "Backspace" at bounding box center [234, 174] width 7 height 7
click at [158, 150] on span "7" at bounding box center [158, 151] width 3 height 8
click at [243, 138] on icon "Done" at bounding box center [244, 135] width 7 height 7
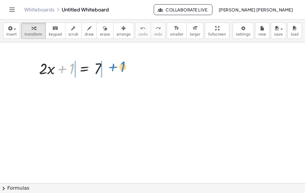
drag, startPoint x: 73, startPoint y: 66, endPoint x: 124, endPoint y: 64, distance: 50.8
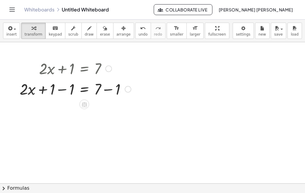
click at [63, 89] on div at bounding box center [75, 89] width 117 height 21
click at [63, 89] on div at bounding box center [85, 89] width 98 height 21
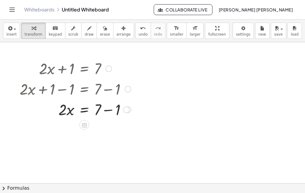
click at [107, 90] on div at bounding box center [75, 89] width 117 height 21
click at [106, 110] on div at bounding box center [75, 109] width 117 height 21
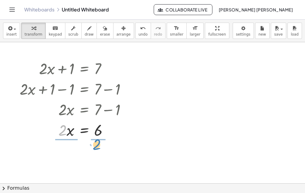
drag, startPoint x: 64, startPoint y: 130, endPoint x: 99, endPoint y: 144, distance: 37.5
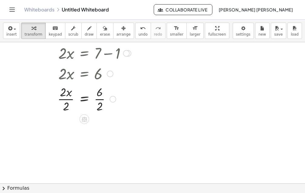
scroll to position [60, 0]
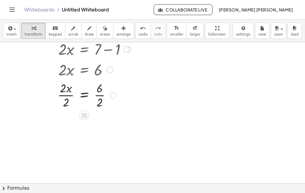
click at [66, 101] on div at bounding box center [75, 95] width 117 height 30
click at [101, 132] on div at bounding box center [75, 125] width 117 height 30
click at [101, 132] on div at bounding box center [75, 125] width 117 height 20
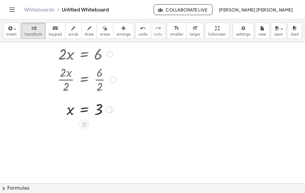
scroll to position [91, 0]
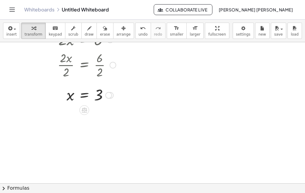
drag, startPoint x: 49, startPoint y: 83, endPoint x: 112, endPoint y: 86, distance: 63.2
click at [112, 86] on div "+ · 2 · x + 1 = 7 + · 2 · x + 1 − 1 = + 7 − 1 + · 2 · x + 0 = + 7 − 1 · 2 · x =…" at bounding box center [73, 36] width 125 height 141
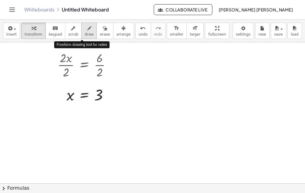
click at [87, 28] on icon "button" at bounding box center [89, 28] width 4 height 7
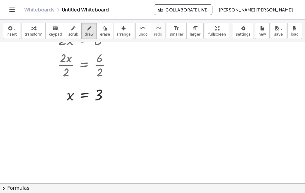
click at [63, 86] on div at bounding box center [152, 93] width 305 height 283
click at [101, 85] on div at bounding box center [152, 93] width 305 height 283
drag, startPoint x: 64, startPoint y: 85, endPoint x: 101, endPoint y: 86, distance: 36.9
click at [101, 86] on div at bounding box center [152, 93] width 305 height 283
drag, startPoint x: 64, startPoint y: 85, endPoint x: 100, endPoint y: 86, distance: 36.0
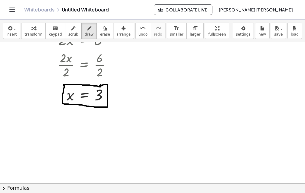
click at [100, 86] on div at bounding box center [152, 93] width 305 height 283
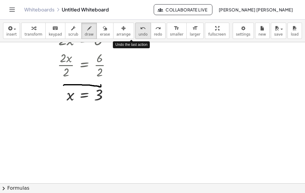
click at [138, 33] on span "undo" at bounding box center [142, 34] width 9 height 4
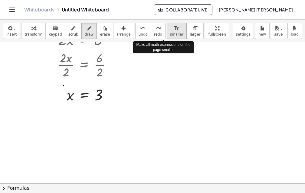
click at [170, 28] on div "format_size" at bounding box center [176, 27] width 13 height 7
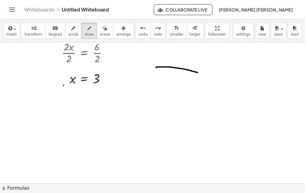
drag, startPoint x: 156, startPoint y: 68, endPoint x: 197, endPoint y: 73, distance: 41.7
click at [197, 73] on div at bounding box center [152, 93] width 305 height 283
drag, startPoint x: 197, startPoint y: 71, endPoint x: 160, endPoint y: 70, distance: 36.9
click at [160, 70] on div at bounding box center [152, 93] width 305 height 283
click at [140, 28] on icon "undo" at bounding box center [143, 28] width 6 height 7
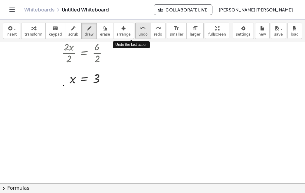
click at [140, 28] on icon "undo" at bounding box center [143, 28] width 6 height 7
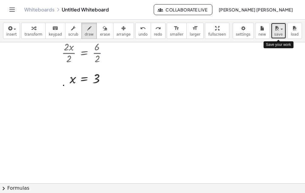
click at [281, 28] on div "button" at bounding box center [278, 27] width 9 height 7
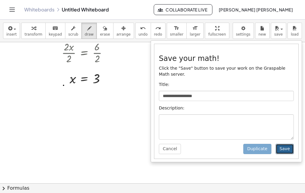
click at [288, 144] on button "Save" at bounding box center [284, 149] width 18 height 10
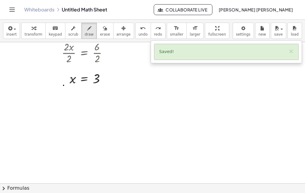
click at [184, 50] on div "Saved! ×" at bounding box center [226, 52] width 144 height 16
click at [172, 52] on div "Saved! ×" at bounding box center [226, 52] width 144 height 16
click at [169, 52] on div "Saved! ×" at bounding box center [226, 52] width 144 height 16
drag, startPoint x: 159, startPoint y: 51, endPoint x: 174, endPoint y: 51, distance: 14.8
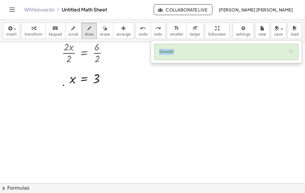
click at [174, 51] on div "Saved! ×" at bounding box center [226, 52] width 144 height 16
click at [99, 81] on div at bounding box center [152, 93] width 305 height 283
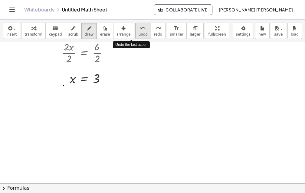
click at [138, 32] on span "undo" at bounding box center [142, 34] width 9 height 4
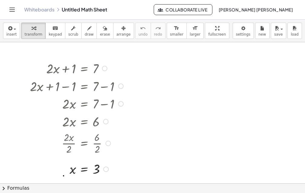
click at [97, 67] on div at bounding box center [77, 68] width 101 height 18
click at [95, 68] on div at bounding box center [77, 68] width 101 height 18
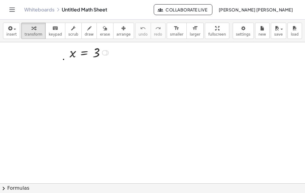
scroll to position [121, 0]
click at [99, 53] on div at bounding box center [77, 48] width 101 height 17
click at [98, 49] on div at bounding box center [77, 48] width 101 height 17
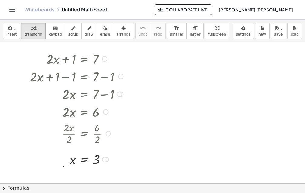
scroll to position [0, 0]
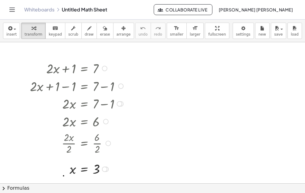
click at [96, 65] on div at bounding box center [77, 68] width 101 height 18
drag, startPoint x: 39, startPoint y: 55, endPoint x: 109, endPoint y: 60, distance: 70.9
click at [109, 60] on div "+ · 2 · x + 1 = 7 + · 2 · x + 1 − 1 = + 7 − 1 + · 2 · x + 0 = + 7 − 1 · 2 · x =…" at bounding box center [152, 187] width 305 height 290
click at [97, 66] on div at bounding box center [77, 68] width 101 height 18
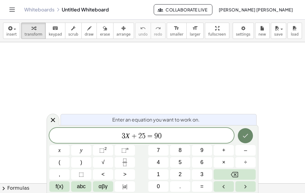
click at [245, 138] on icon "Done" at bounding box center [245, 136] width 5 height 4
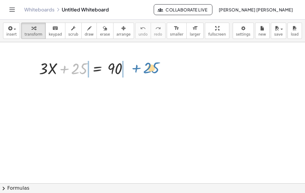
drag, startPoint x: 83, startPoint y: 67, endPoint x: 155, endPoint y: 66, distance: 71.9
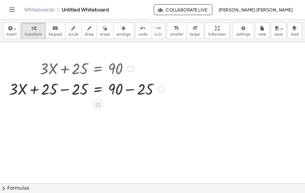
click at [63, 91] on div at bounding box center [86, 89] width 161 height 21
click at [63, 90] on div at bounding box center [102, 89] width 130 height 21
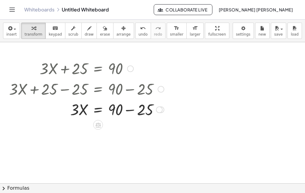
click at [129, 111] on div at bounding box center [86, 109] width 161 height 21
click at [98, 110] on div "· 3 · X = 90 + − 25 65" at bounding box center [98, 110] width 0 height 0
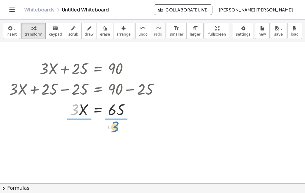
drag, startPoint x: 73, startPoint y: 110, endPoint x: 113, endPoint y: 128, distance: 43.7
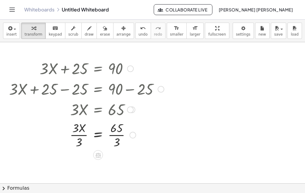
click at [79, 142] on div at bounding box center [86, 135] width 161 height 30
click at [117, 141] on div at bounding box center [86, 135] width 161 height 30
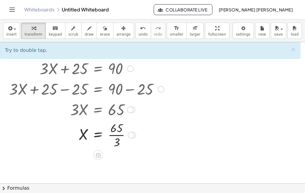
click at [117, 141] on div at bounding box center [86, 135] width 161 height 30
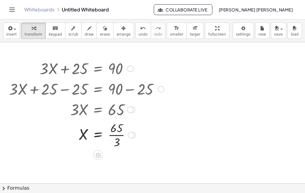
click at [117, 141] on div at bounding box center [86, 135] width 161 height 30
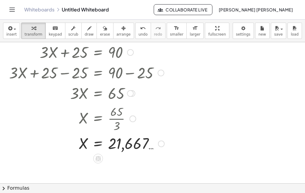
scroll to position [30, 0]
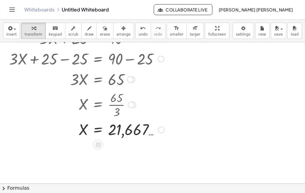
drag, startPoint x: 67, startPoint y: 119, endPoint x: 149, endPoint y: 117, distance: 82.2
click at [149, 117] on div at bounding box center [86, 104] width 161 height 30
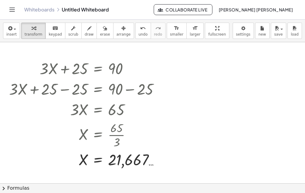
click at [99, 9] on div "Whiteboards Untitled Whiteboard" at bounding box center [88, 10] width 129 height 6
click at [51, 9] on link "Whiteboards" at bounding box center [39, 10] width 30 height 6
